Goal: Information Seeking & Learning: Learn about a topic

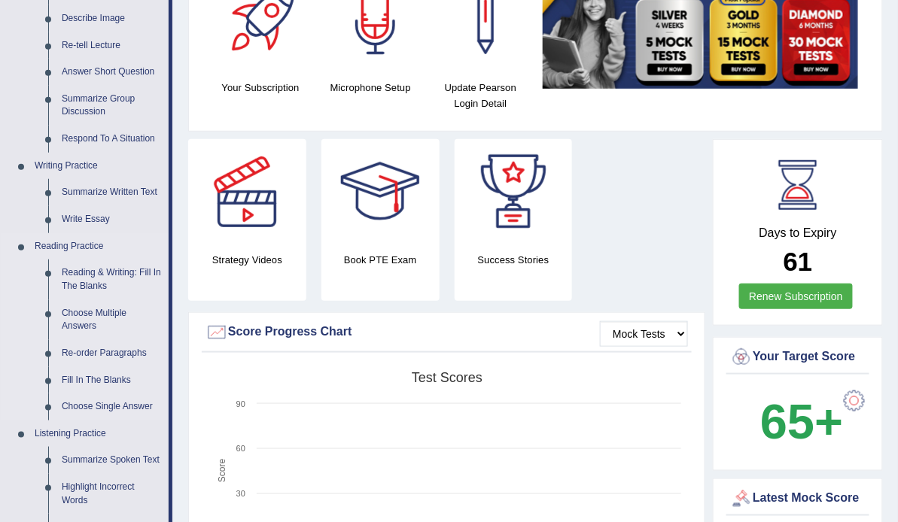
scroll to position [236, 0]
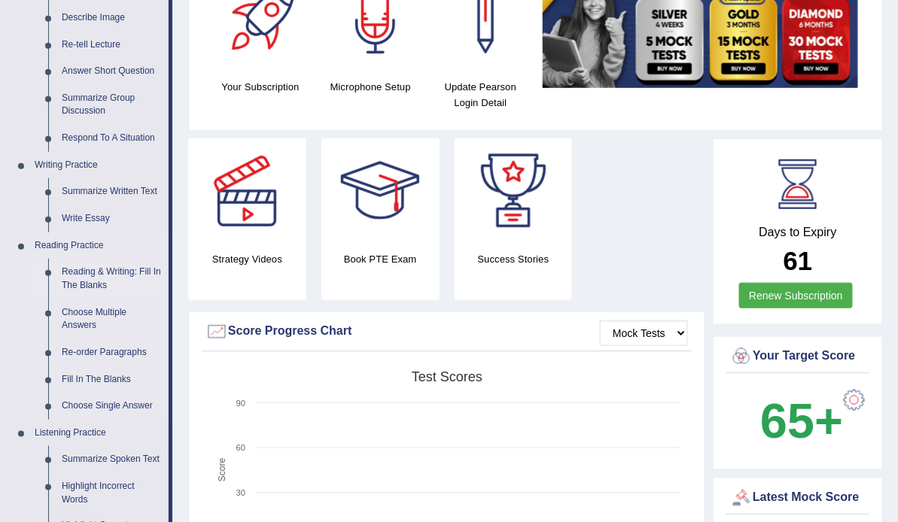
click at [108, 272] on link "Reading & Writing: Fill In The Blanks" at bounding box center [112, 279] width 114 height 40
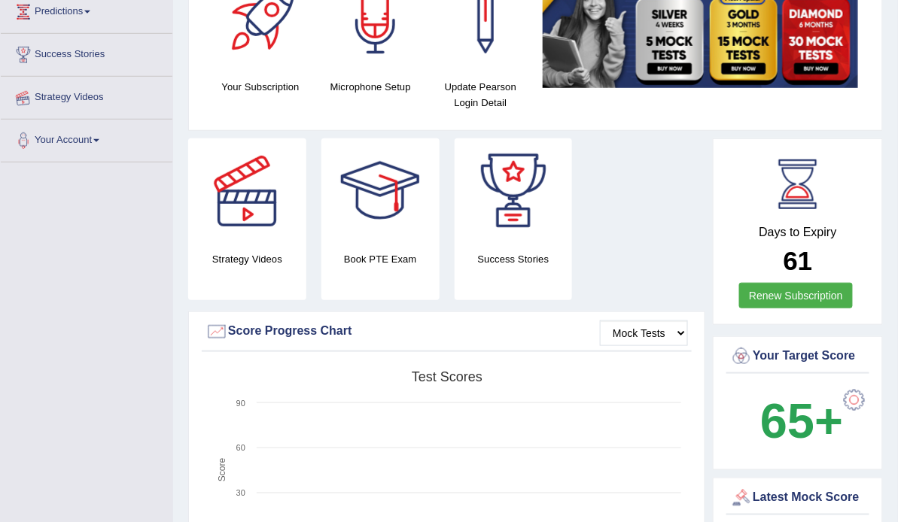
scroll to position [312, 0]
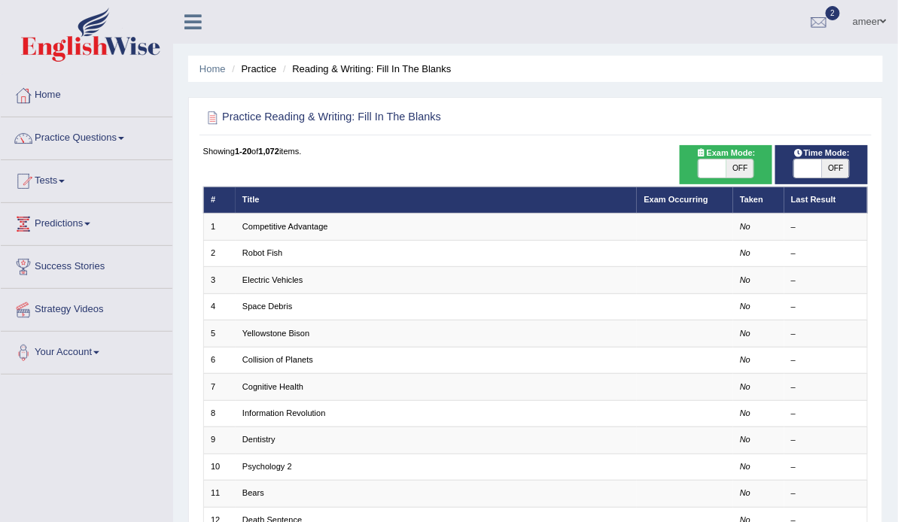
click at [849, 178] on span "OFF" at bounding box center [836, 169] width 28 height 18
checkbox input "true"
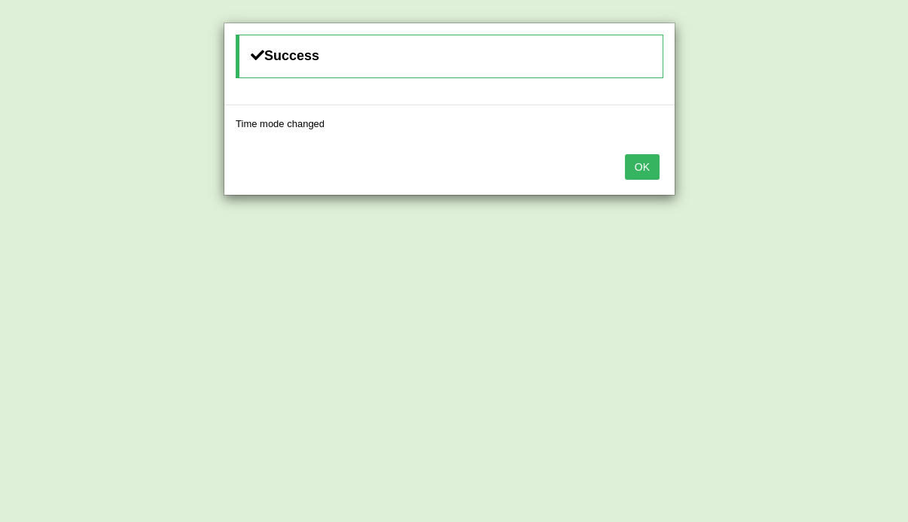
click at [653, 168] on button "OK" at bounding box center [642, 167] width 35 height 26
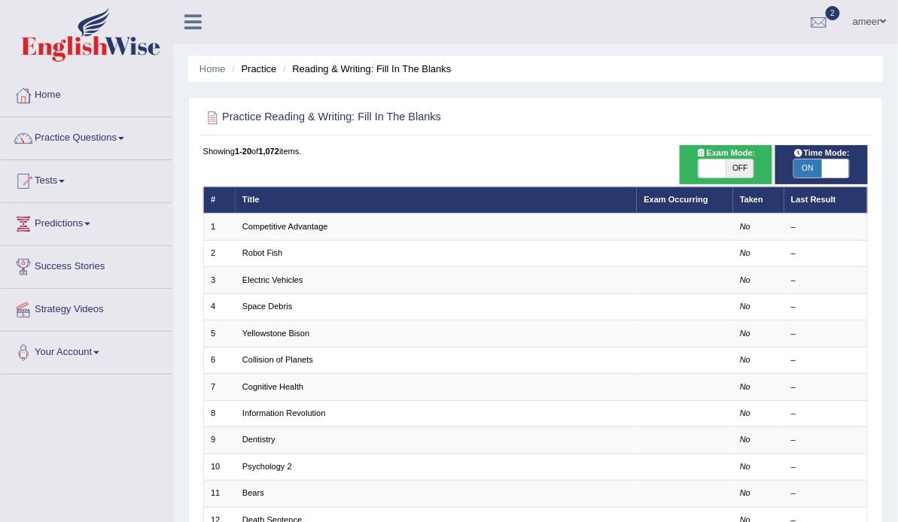
click at [736, 178] on span "OFF" at bounding box center [740, 169] width 28 height 18
checkbox input "true"
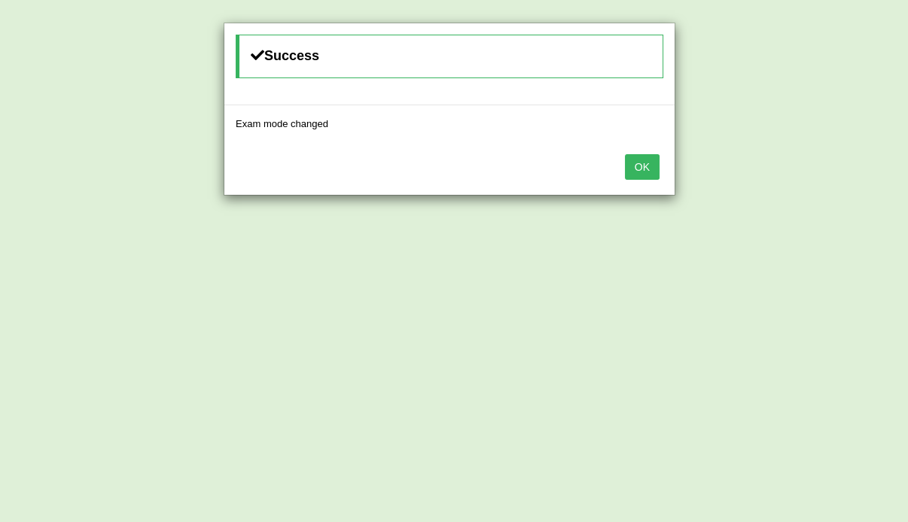
click at [642, 162] on button "OK" at bounding box center [642, 167] width 35 height 26
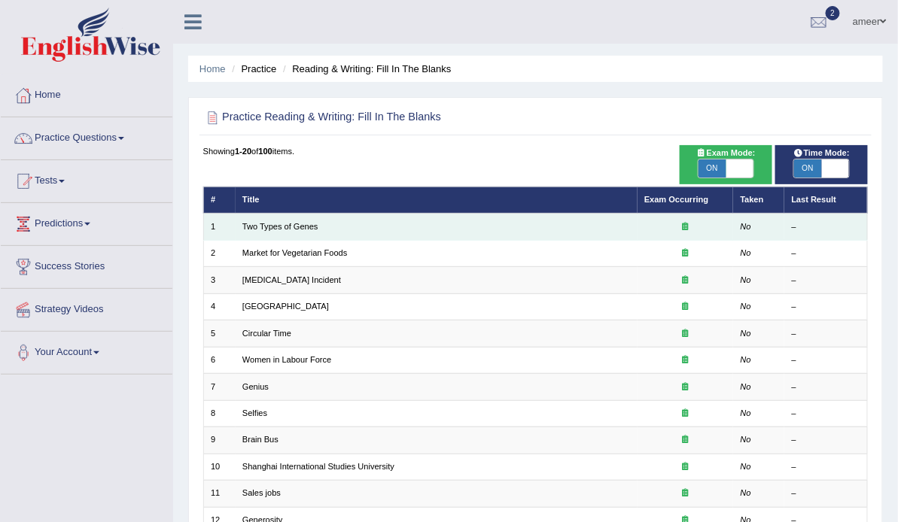
click at [279, 240] on td "Two Types of Genes" at bounding box center [437, 227] width 402 height 26
click at [290, 231] on link "Two Types of Genes" at bounding box center [280, 226] width 76 height 9
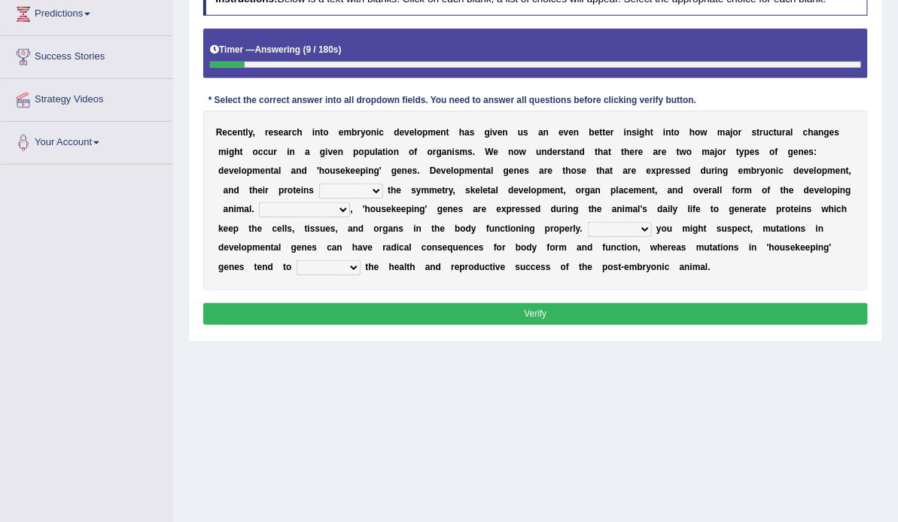
scroll to position [209, 0]
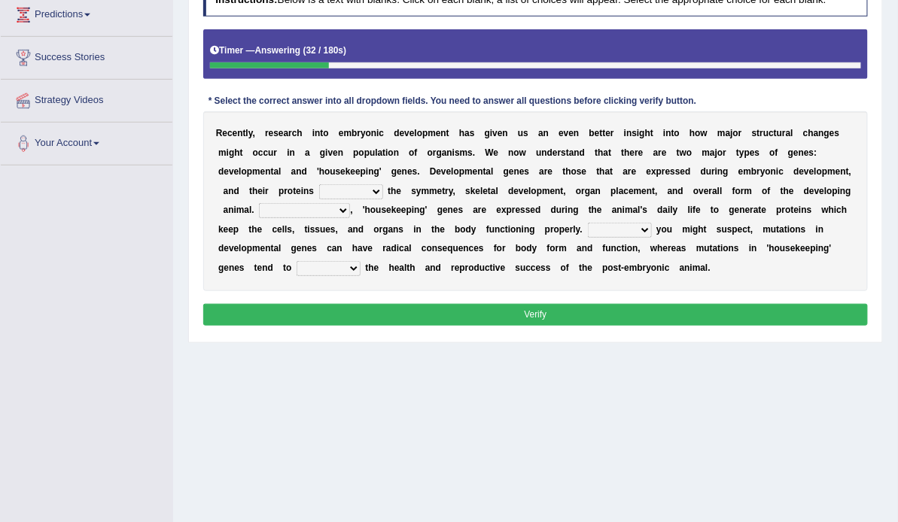
click at [383, 199] on select "push control hold elevate" at bounding box center [351, 191] width 64 height 15
click at [841, 215] on b "h" at bounding box center [843, 210] width 5 height 11
click at [383, 199] on select "push control hold elevate" at bounding box center [351, 191] width 64 height 15
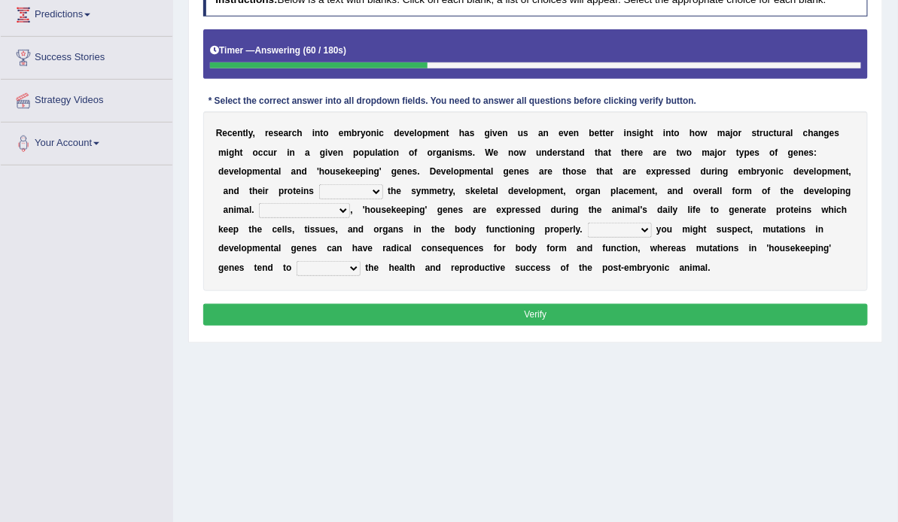
click at [350, 218] on select "Correspondingly Inclusively Conversely In contrast" at bounding box center [304, 210] width 91 height 15
click at [694, 291] on div "R e c e n t l y , r e s e a r c h i n t o e m b r y o n i c d e v e l o p m e n…" at bounding box center [535, 200] width 665 height 179
click at [652, 238] on select "For As With Within" at bounding box center [620, 230] width 64 height 15
select select "As"
click at [621, 238] on select "For As With Within" at bounding box center [620, 230] width 64 height 15
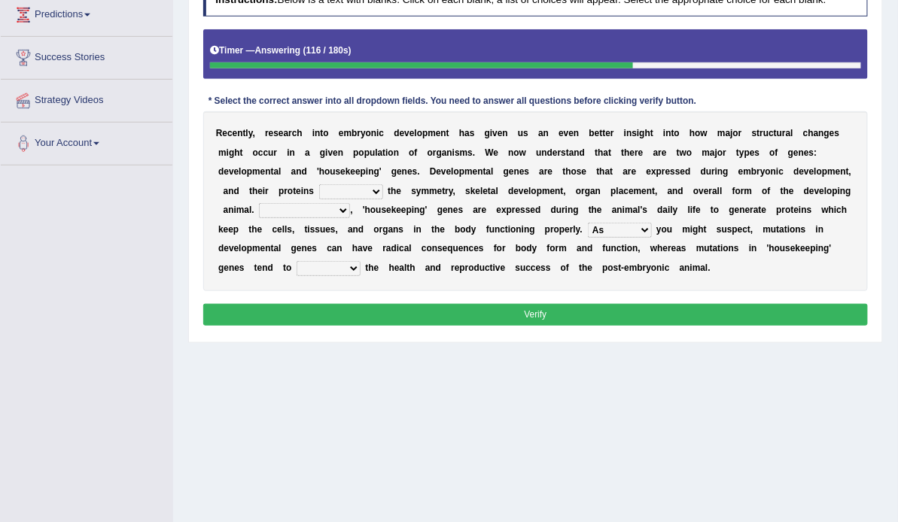
click at [361, 276] on select "affect effect interrupt defect" at bounding box center [329, 268] width 64 height 15
select select "effect"
click at [361, 276] on select "affect effect interrupt defect" at bounding box center [329, 268] width 64 height 15
click at [350, 218] on select "Correspondingly Inclusively Conversely In contrast" at bounding box center [304, 210] width 91 height 15
select select "In contrast"
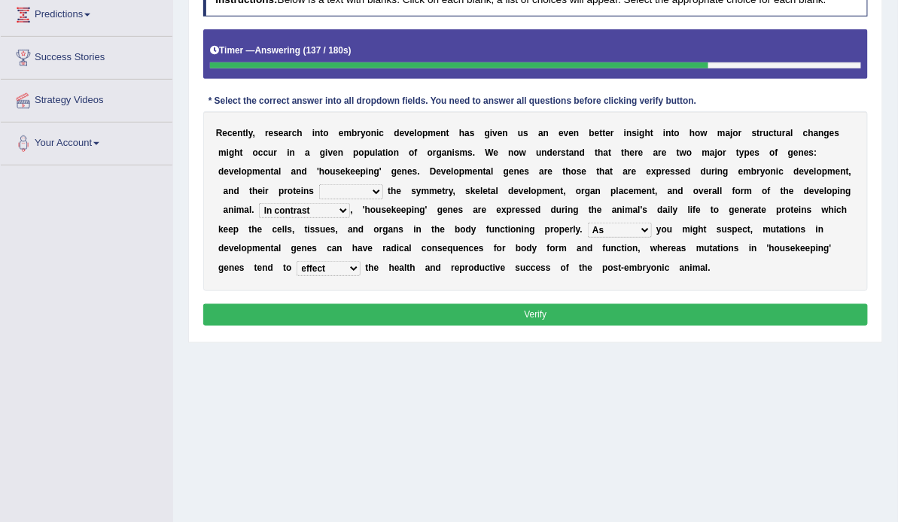
click at [350, 218] on select "Correspondingly Inclusively Conversely In contrast" at bounding box center [304, 210] width 91 height 15
click at [383, 199] on select "push control hold elevate" at bounding box center [351, 191] width 64 height 15
select select "control"
click at [383, 199] on select "push control hold elevate" at bounding box center [351, 191] width 64 height 15
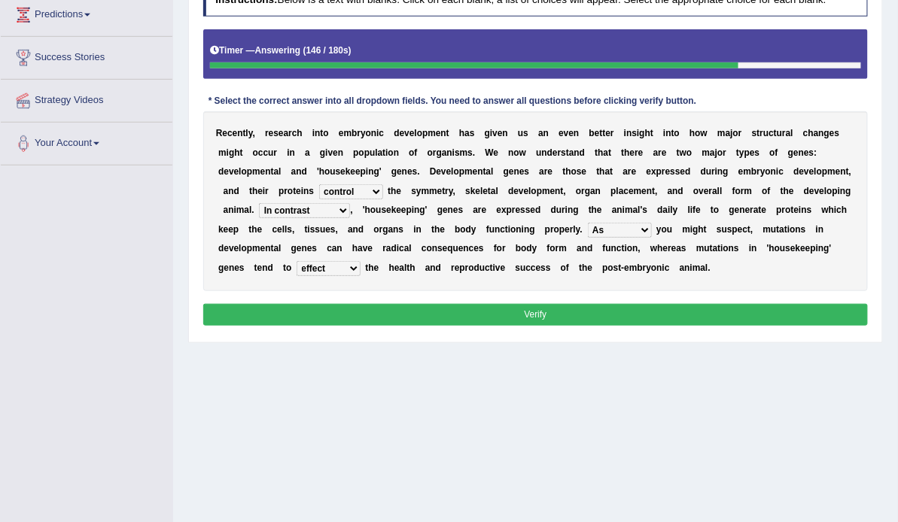
click at [663, 326] on button "Verify" at bounding box center [535, 315] width 665 height 22
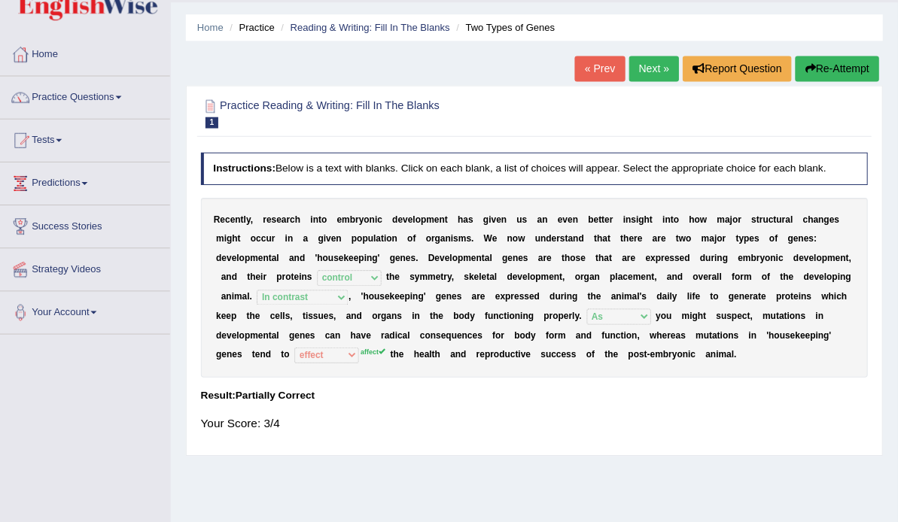
scroll to position [0, 0]
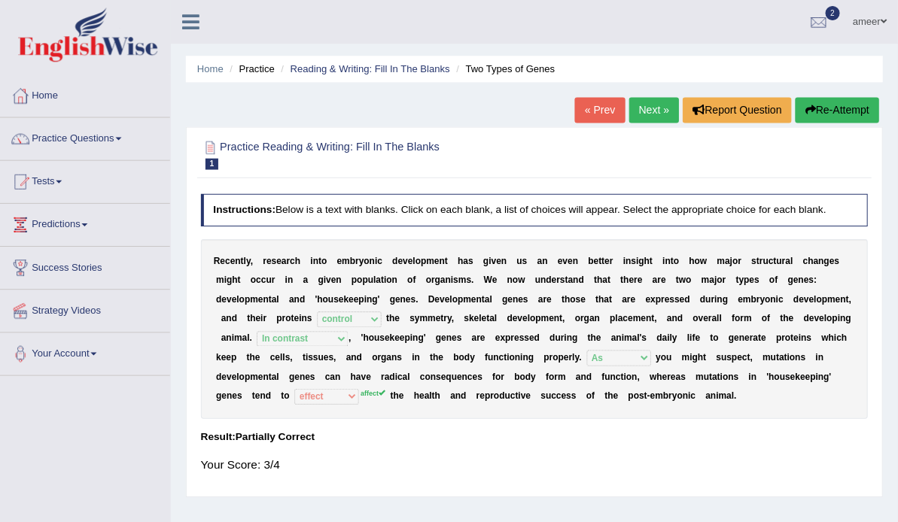
click at [645, 111] on link "Next »" at bounding box center [655, 110] width 50 height 26
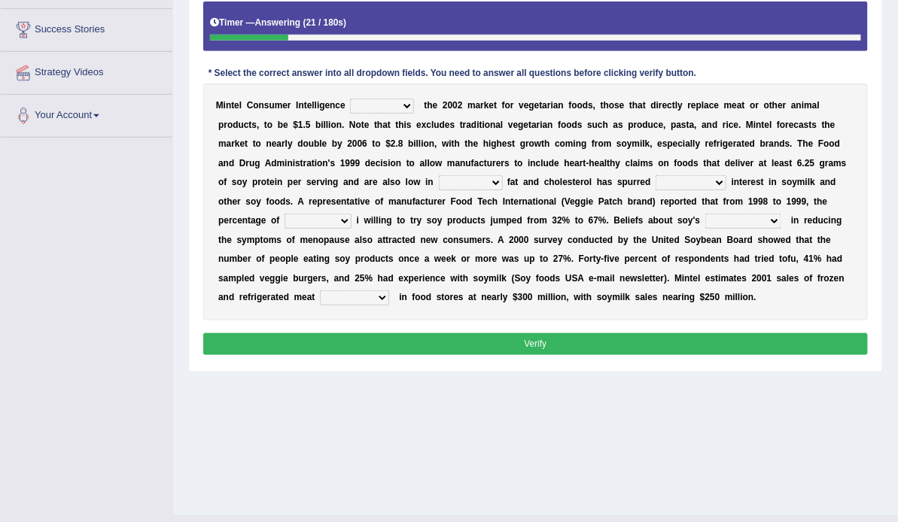
click at [414, 114] on select "deals fulfills creates estimates" at bounding box center [382, 106] width 64 height 15
click at [172, 228] on div "Toggle navigation Home Practice Questions Speaking Practice Read Aloud Repeat S…" at bounding box center [449, 154] width 898 height 783
click at [399, 114] on select "deals fulfills creates estimates" at bounding box center [382, 106] width 64 height 15
select select "estimates"
click at [378, 114] on select "deals fulfills creates estimates" at bounding box center [382, 106] width 64 height 15
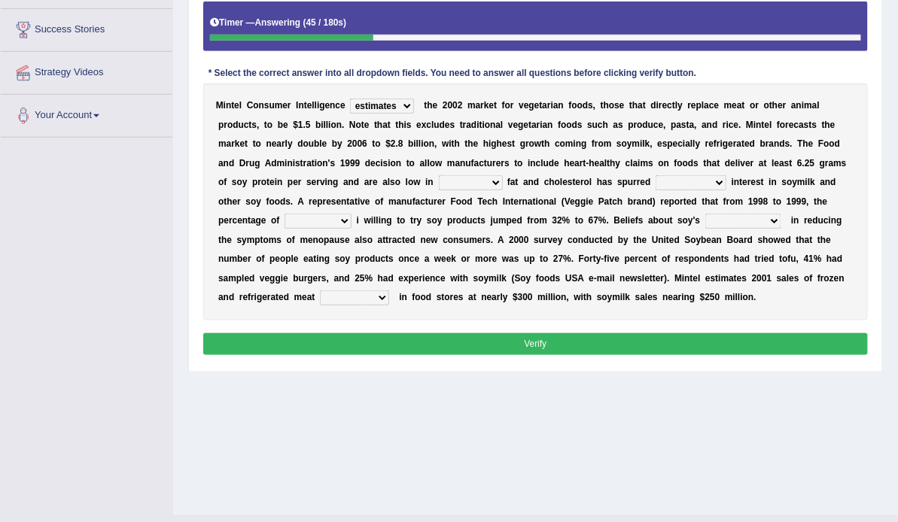
click at [414, 114] on select "deals fulfills creates estimates" at bounding box center [382, 106] width 64 height 15
click at [154, 295] on div "Toggle navigation Home Practice Questions Speaking Practice Read Aloud Repeat S…" at bounding box center [449, 154] width 898 height 783
click at [439, 190] on select "saturated solid acid liquid" at bounding box center [471, 182] width 64 height 15
select select "saturated"
click at [439, 190] on select "saturated solid acid liquid" at bounding box center [471, 182] width 64 height 15
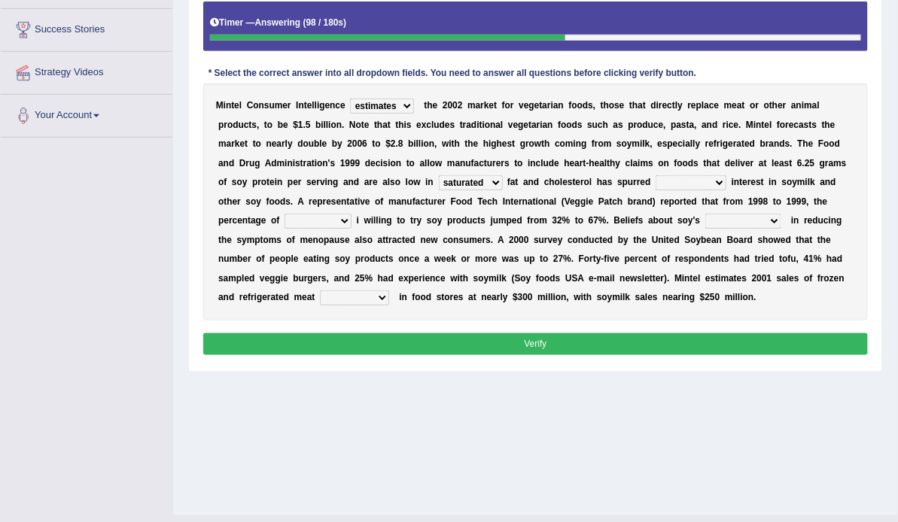
click at [622, 259] on div "M i n t e l C o n s u m e r I n t e l l i g e n c e deals fulfills creates esti…" at bounding box center [535, 202] width 665 height 237
click at [656, 190] on select "good big tremendous extreme" at bounding box center [691, 182] width 71 height 15
click at [439, 190] on select "saturated solid acid liquid" at bounding box center [471, 182] width 64 height 15
click at [656, 190] on select "good big tremendous extreme" at bounding box center [691, 182] width 71 height 15
select select "tremendous"
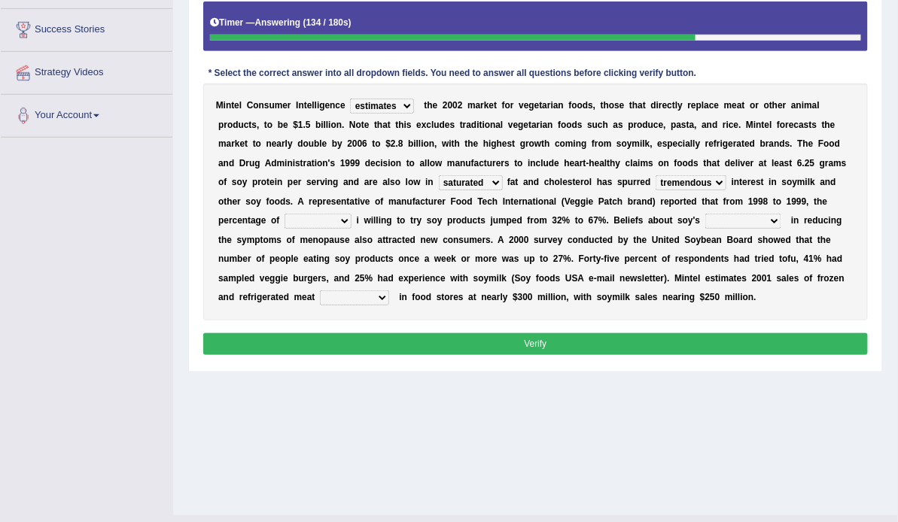
click at [656, 190] on select "good big tremendous extreme" at bounding box center [691, 182] width 71 height 15
click at [351, 229] on select "guests consumers customers clients" at bounding box center [317, 221] width 67 height 15
select select "consumers"
click at [351, 229] on select "guests consumers customers clients" at bounding box center [317, 221] width 67 height 15
click at [705, 229] on select "effectiveness timeliness efficiency goodness" at bounding box center [743, 221] width 76 height 15
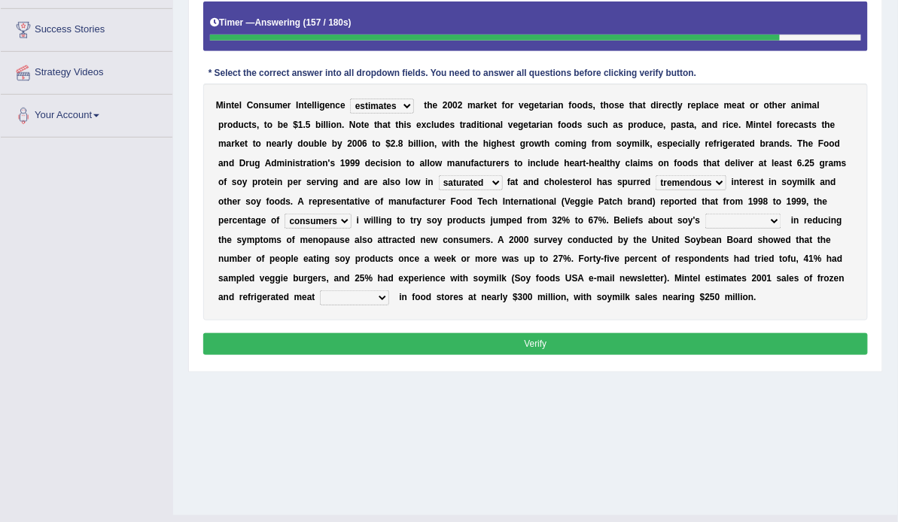
select select "effectiveness"
click at [705, 229] on select "effectiveness timeliness efficiency goodness" at bounding box center [743, 221] width 76 height 15
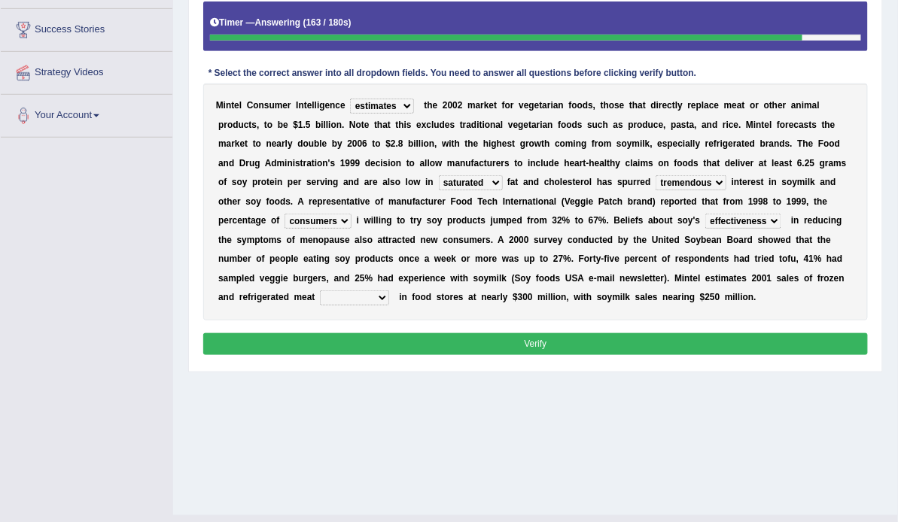
click at [705, 229] on select "effectiveness timeliness efficiency goodness" at bounding box center [743, 221] width 76 height 15
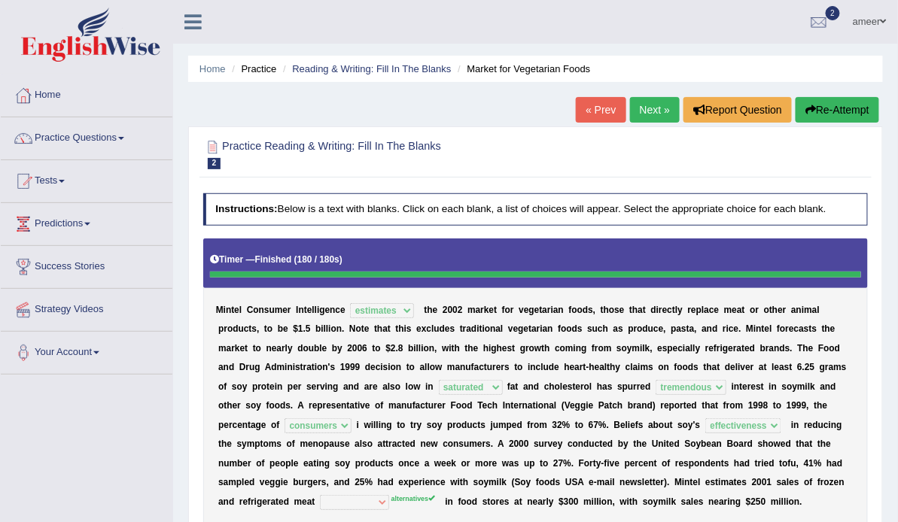
click at [649, 107] on link "Next »" at bounding box center [655, 110] width 50 height 26
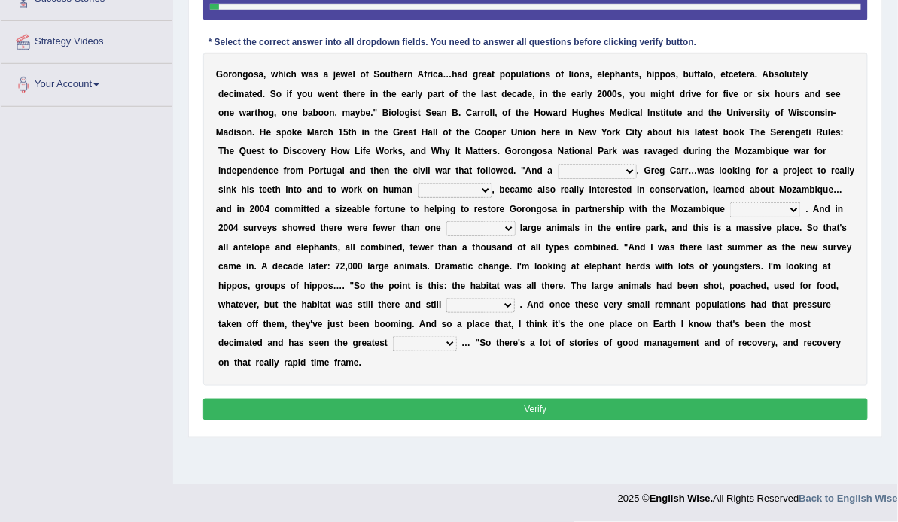
scroll to position [327, 0]
click at [637, 179] on select "passion solstice ballast philanthropist" at bounding box center [597, 171] width 79 height 15
select select "philanthropist"
click at [622, 179] on select "passion solstice ballast philanthropist" at bounding box center [597, 171] width 79 height 15
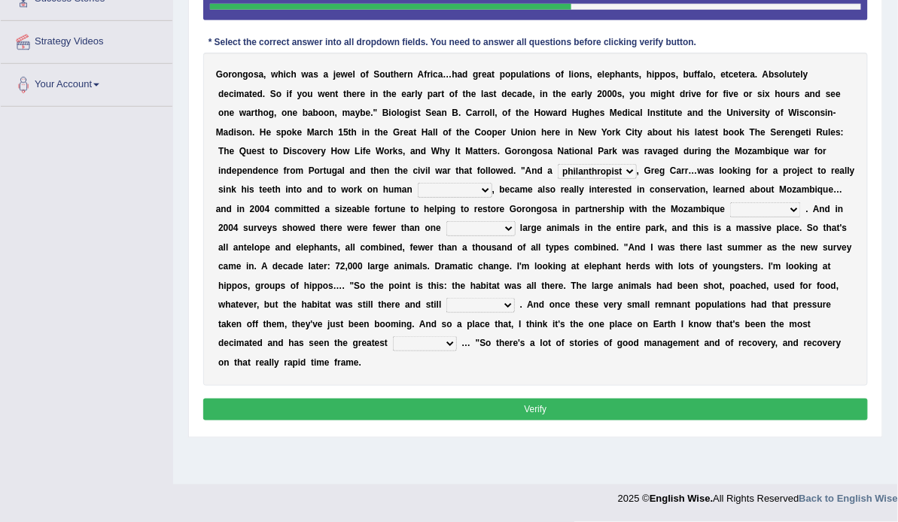
click at [492, 198] on select "negligence prevalence development malevolence" at bounding box center [455, 190] width 75 height 15
click at [145, 354] on div "Toggle navigation Home Practice Questions Speaking Practice Read Aloud Repeat S…" at bounding box center [449, 123] width 898 height 783
click at [730, 218] on select "parliament semanticist government journalist" at bounding box center [765, 209] width 71 height 15
select select "government"
click at [730, 218] on select "parliament semanticist government journalist" at bounding box center [765, 209] width 71 height 15
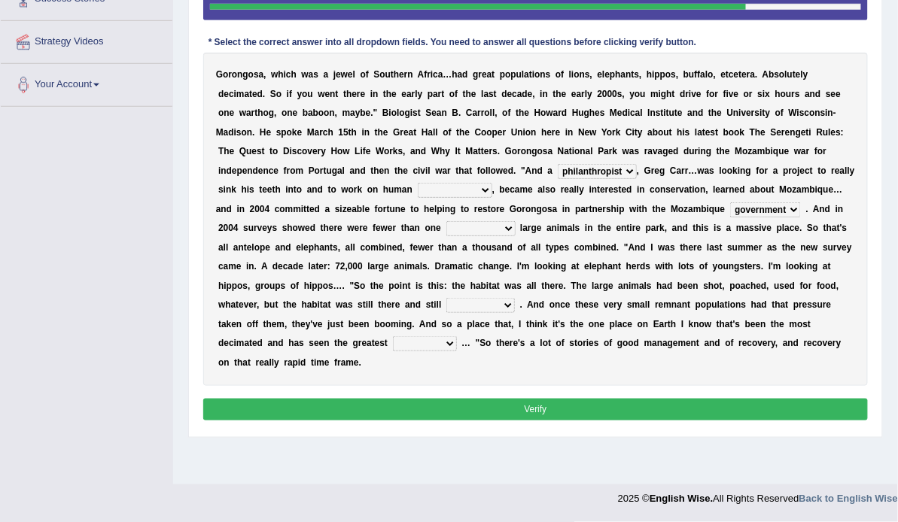
click at [492, 198] on select "negligence prevalence development malevolence" at bounding box center [455, 190] width 75 height 15
select select "negligence"
click at [492, 198] on select "negligence prevalence development malevolence" at bounding box center [455, 190] width 75 height 15
click at [446, 236] on select "deflowered embowered roundest thousand" at bounding box center [480, 228] width 69 height 15
select select "thousand"
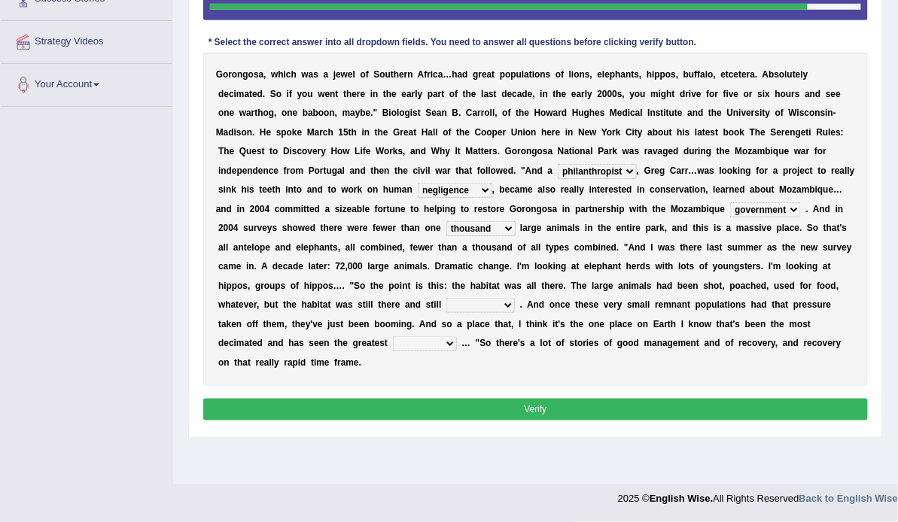
click at [446, 236] on select "deflowered embowered roundest thousand" at bounding box center [480, 228] width 69 height 15
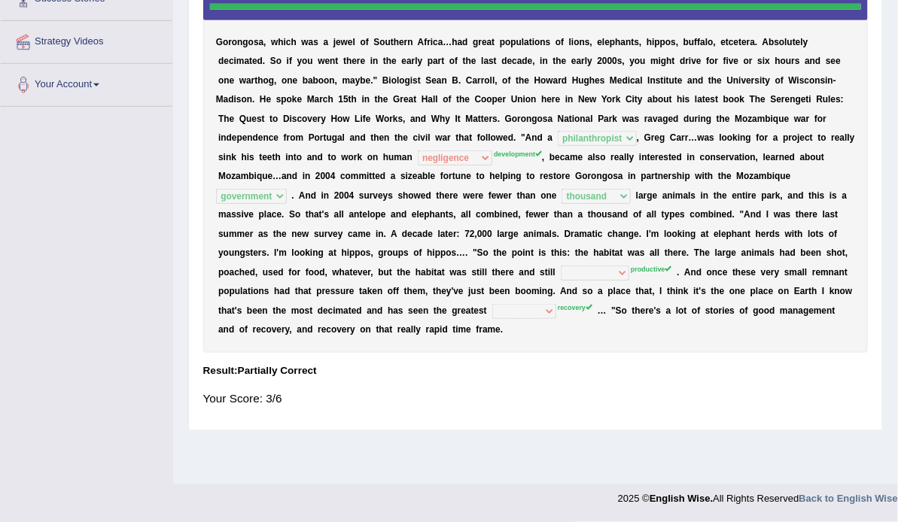
click at [776, 353] on div "G o r o n g o s a , w h i c h w a s a j e w e l o f S o u t h e r n A f r i c a…" at bounding box center [535, 162] width 665 height 382
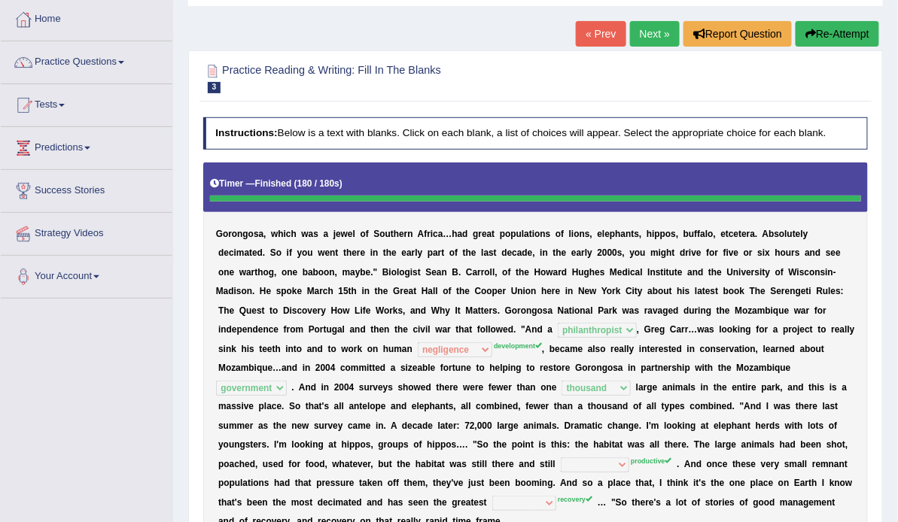
scroll to position [0, 0]
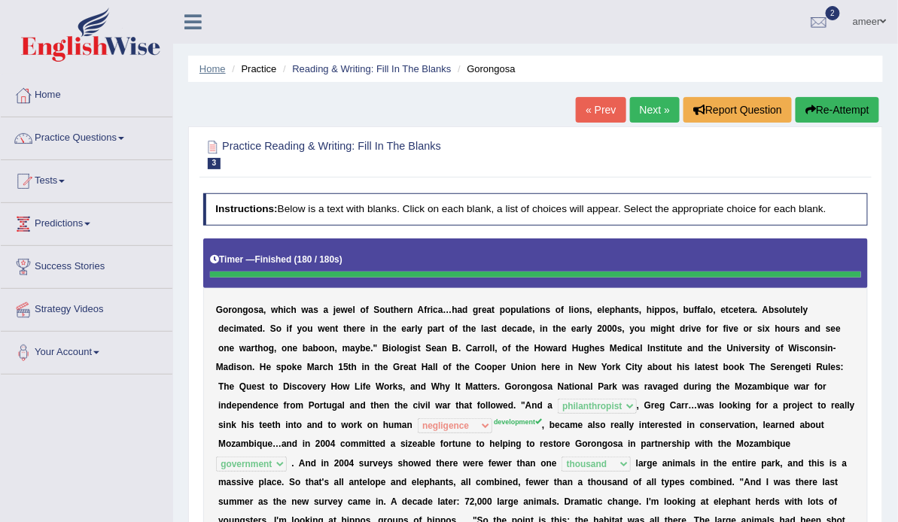
click at [214, 71] on link "Home" at bounding box center [212, 68] width 26 height 11
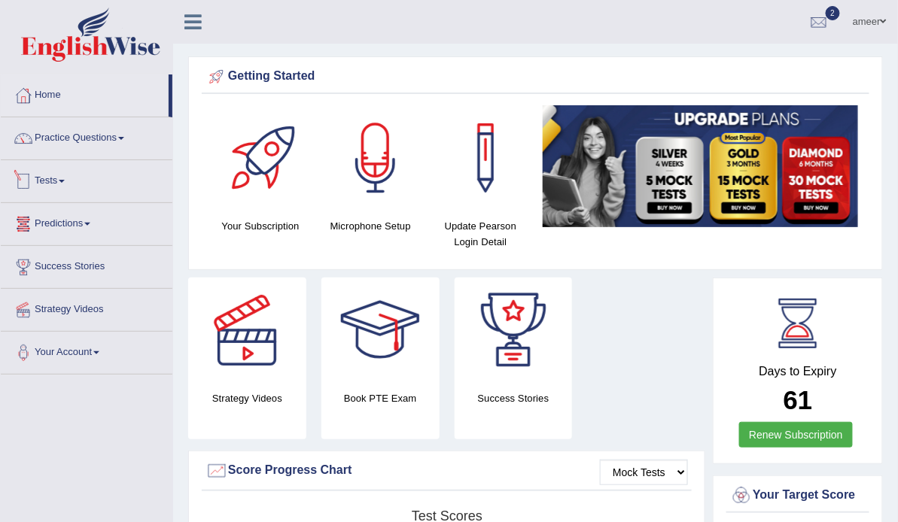
click at [44, 172] on link "Tests" at bounding box center [87, 179] width 172 height 38
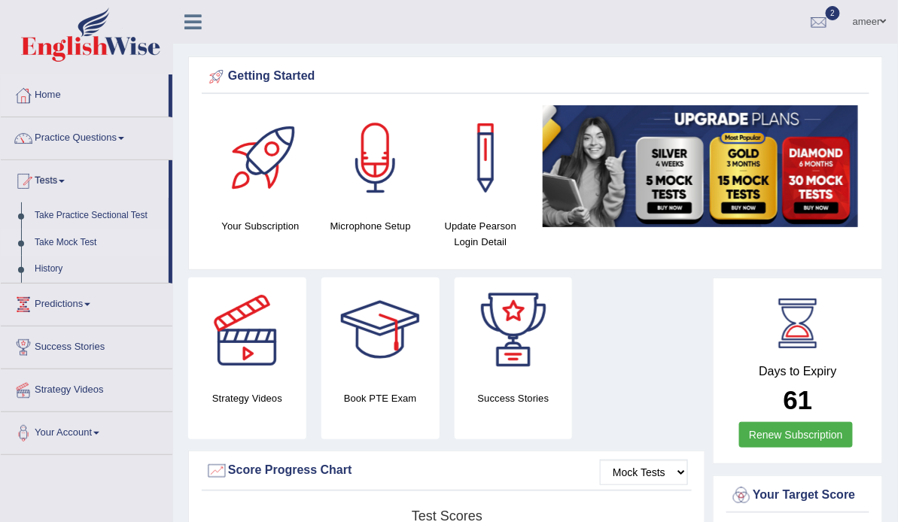
click at [83, 236] on link "Take Mock Test" at bounding box center [98, 243] width 141 height 27
